Goal: Navigation & Orientation: Find specific page/section

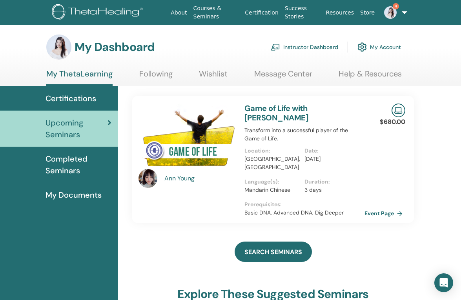
click at [399, 12] on link "4" at bounding box center [391, 12] width 27 height 25
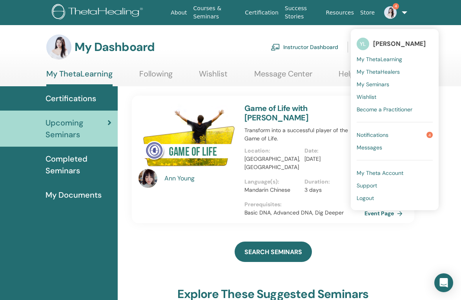
click at [359, 232] on div "SEARCH SEMINARS" at bounding box center [273, 251] width 283 height 39
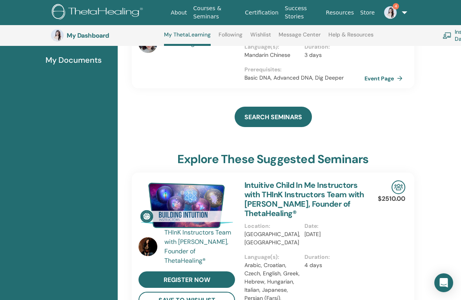
scroll to position [254, 0]
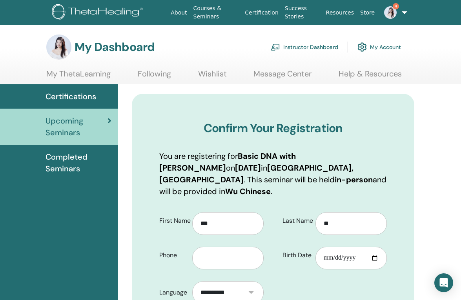
click at [389, 47] on link "My Account" at bounding box center [380, 46] width 44 height 17
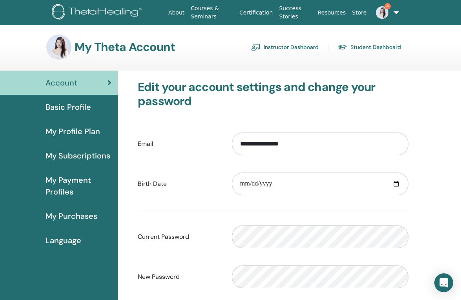
click at [378, 17] on img at bounding box center [382, 12] width 13 height 13
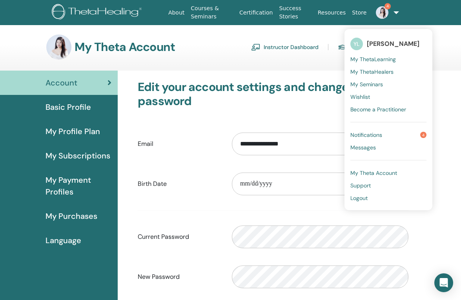
click at [394, 14] on link "4" at bounding box center [383, 12] width 26 height 25
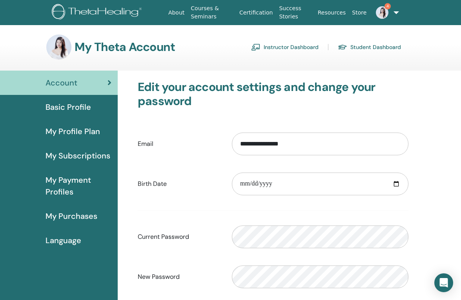
click at [393, 11] on link "4" at bounding box center [383, 12] width 26 height 25
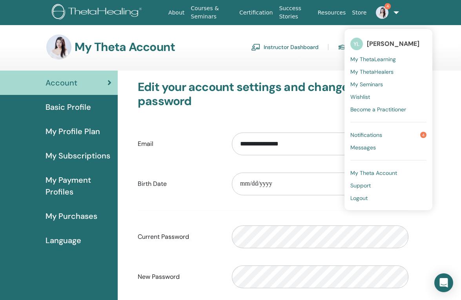
click at [299, 85] on h3 "Edit your account settings and change your password" at bounding box center [273, 94] width 271 height 28
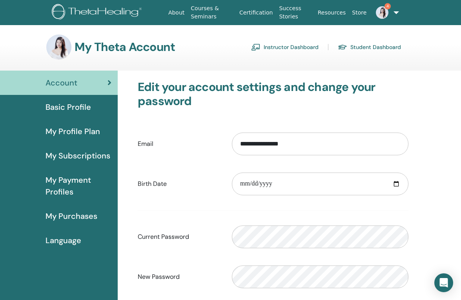
click at [67, 188] on span "My Payment Profiles" at bounding box center [79, 186] width 66 height 24
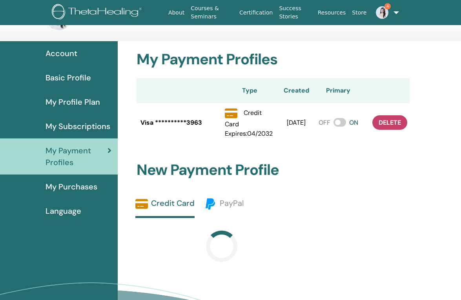
scroll to position [36, 0]
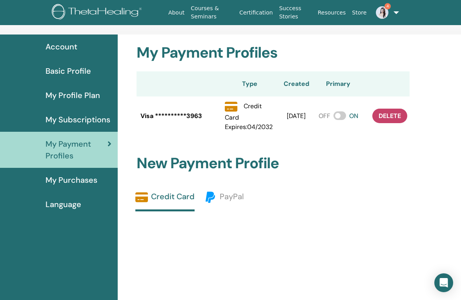
click at [80, 71] on span "Basic Profile" at bounding box center [69, 71] width 46 height 12
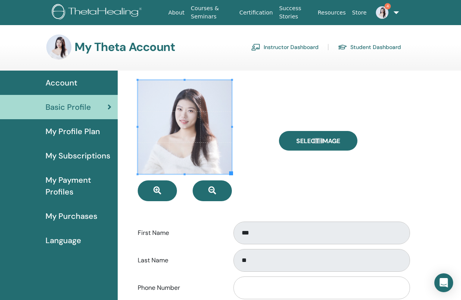
click at [61, 83] on span "Account" at bounding box center [62, 83] width 32 height 12
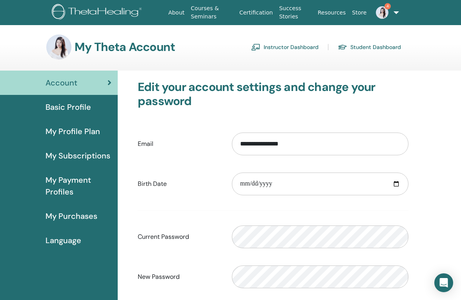
click at [296, 47] on link "Instructor Dashboard" at bounding box center [285, 47] width 68 height 13
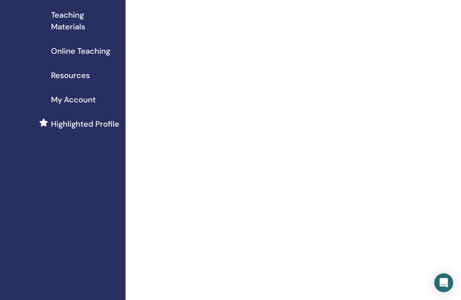
scroll to position [139, 0]
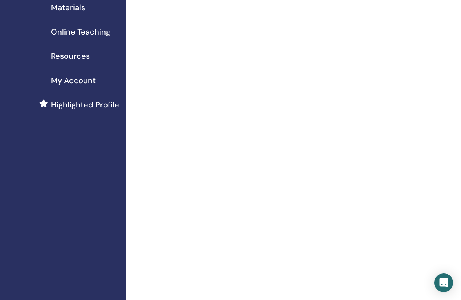
click at [102, 104] on span "Highlighted Profile" at bounding box center [85, 105] width 68 height 12
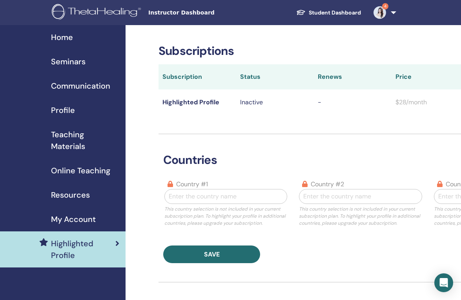
click at [80, 61] on span "Seminars" at bounding box center [68, 62] width 35 height 12
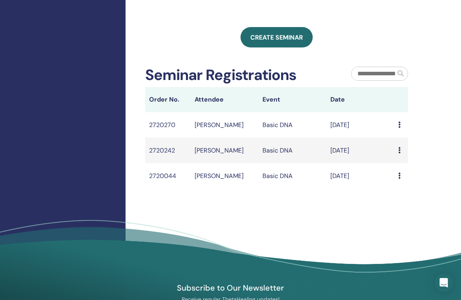
scroll to position [300, 0]
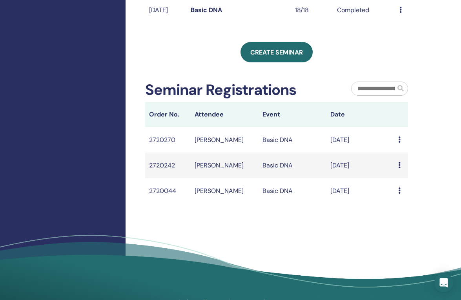
click at [399, 143] on icon at bounding box center [399, 140] width 2 height 6
click at [333, 232] on div "My Seminars You can customize the filter to explore upcoming seminars beyond th…" at bounding box center [302, 19] width 353 height 588
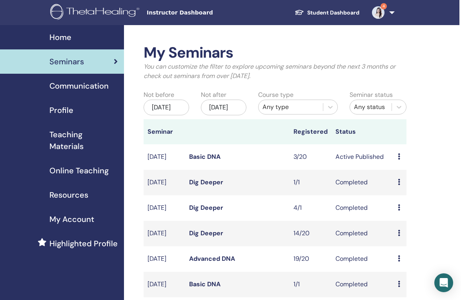
scroll to position [0, 2]
click at [200, 161] on link "Basic DNA" at bounding box center [204, 157] width 31 height 8
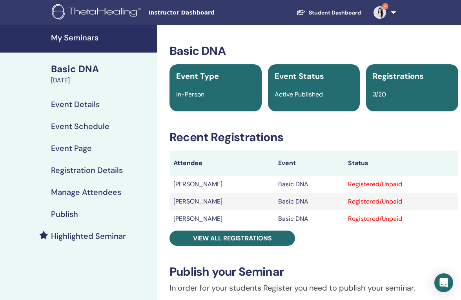
scroll to position [42, 0]
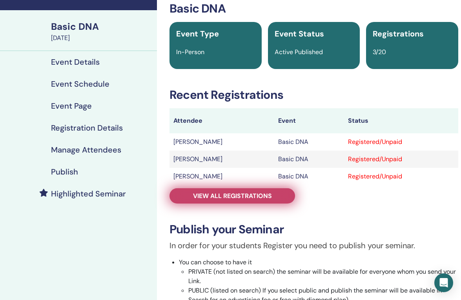
click at [250, 192] on span "View all registrations" at bounding box center [232, 196] width 79 height 8
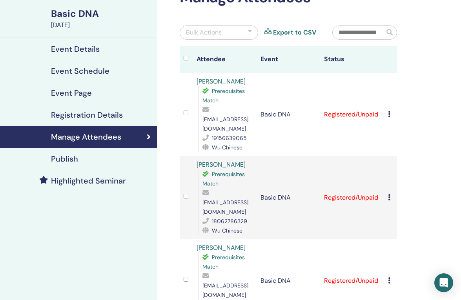
scroll to position [67, 0]
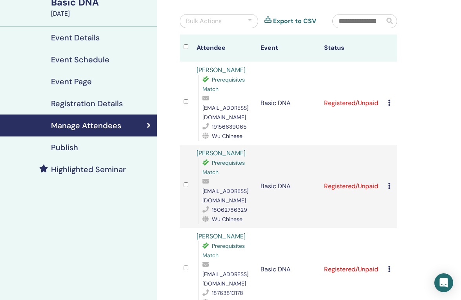
click at [77, 146] on h4 "Publish" at bounding box center [64, 147] width 27 height 9
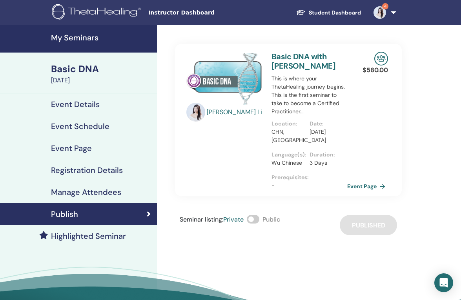
click at [85, 37] on h4 "My Seminars" at bounding box center [101, 37] width 101 height 9
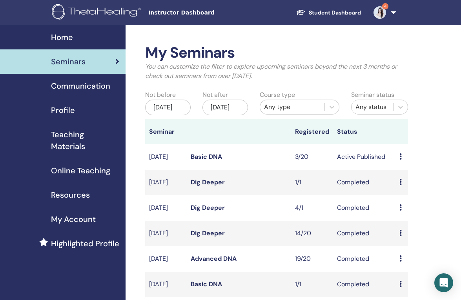
click at [63, 173] on span "Online Teaching" at bounding box center [80, 171] width 59 height 12
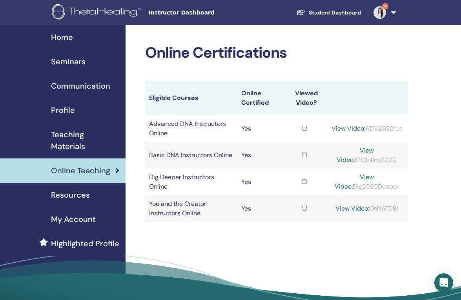
click at [341, 12] on link "Student Dashboard" at bounding box center [328, 12] width 77 height 15
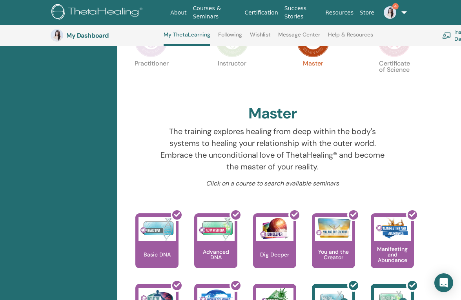
scroll to position [153, 0]
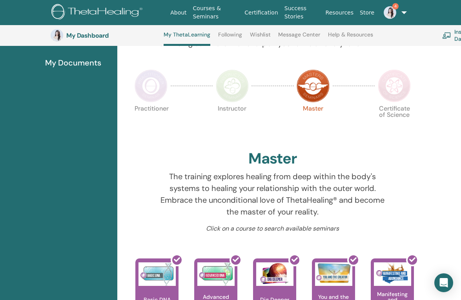
click at [156, 90] on img at bounding box center [151, 85] width 33 height 33
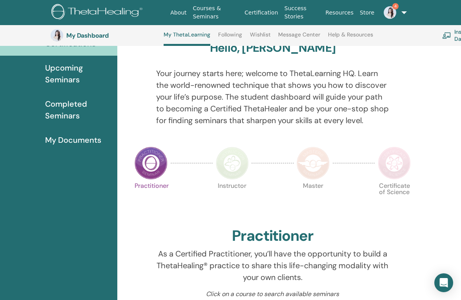
scroll to position [75, 0]
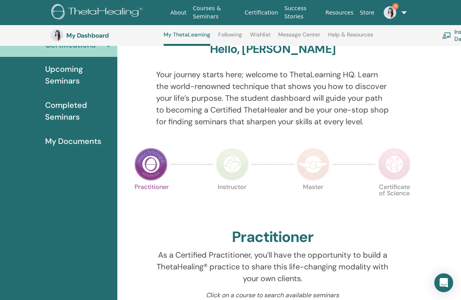
click at [394, 165] on img at bounding box center [394, 164] width 33 height 33
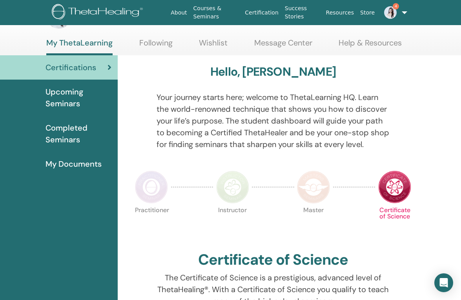
scroll to position [32, 0]
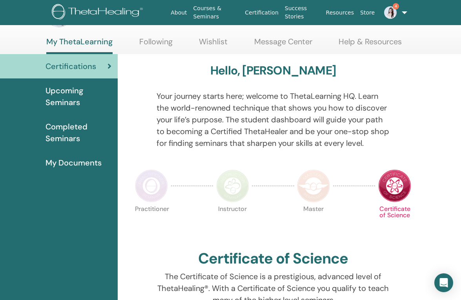
click at [321, 181] on img at bounding box center [313, 186] width 33 height 33
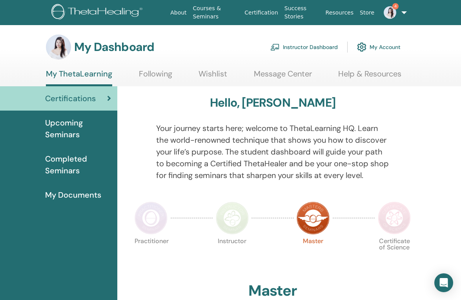
scroll to position [0, 0]
click at [66, 163] on span "Completed Seminars" at bounding box center [78, 165] width 66 height 24
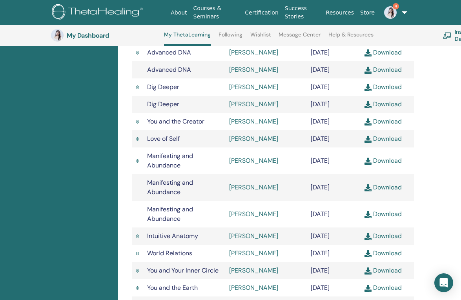
scroll to position [566, 0]
